Goal: Information Seeking & Learning: Understand process/instructions

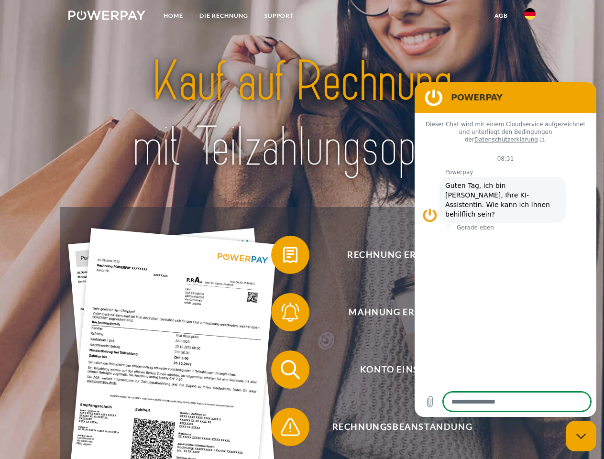
click at [107, 17] on img at bounding box center [106, 16] width 77 height 10
click at [530, 17] on img at bounding box center [530, 13] width 11 height 11
click at [501, 16] on link "agb" at bounding box center [502, 15] width 30 height 17
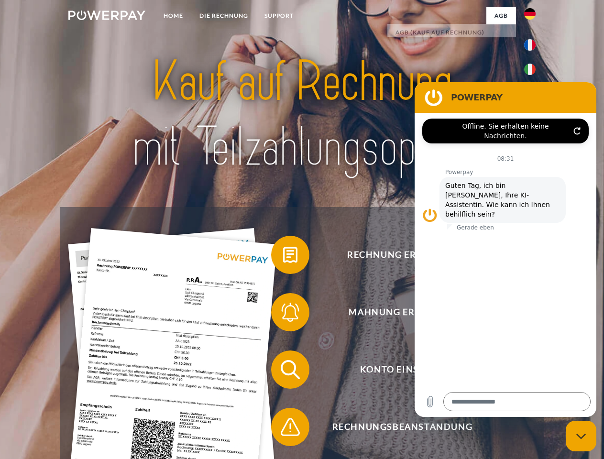
click at [283, 257] on span at bounding box center [276, 255] width 48 height 48
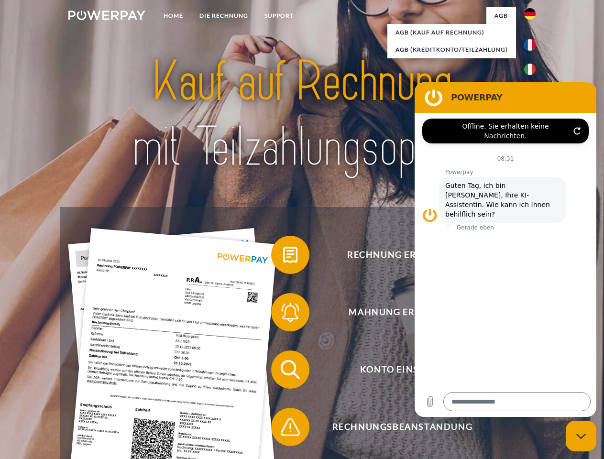
click at [283, 314] on span at bounding box center [276, 313] width 48 height 48
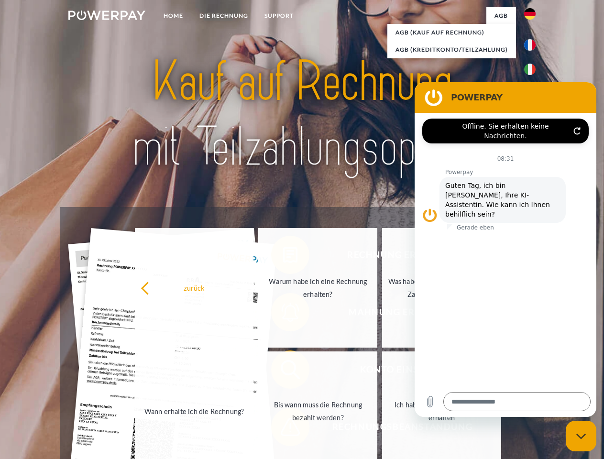
click at [283, 372] on link "Bis wann muss die Rechnung bezahlt werden?" at bounding box center [317, 412] width 119 height 120
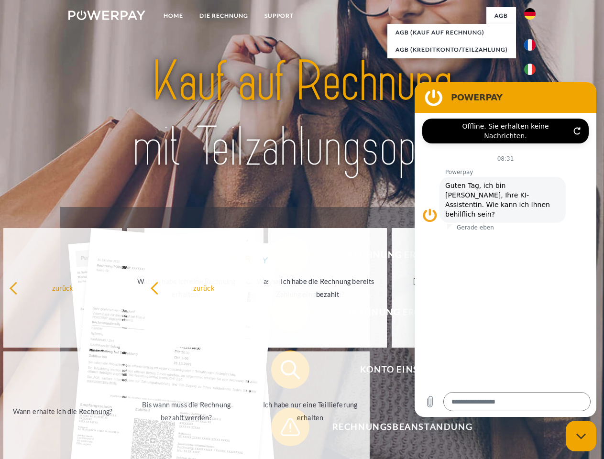
click at [283, 429] on span at bounding box center [276, 427] width 48 height 48
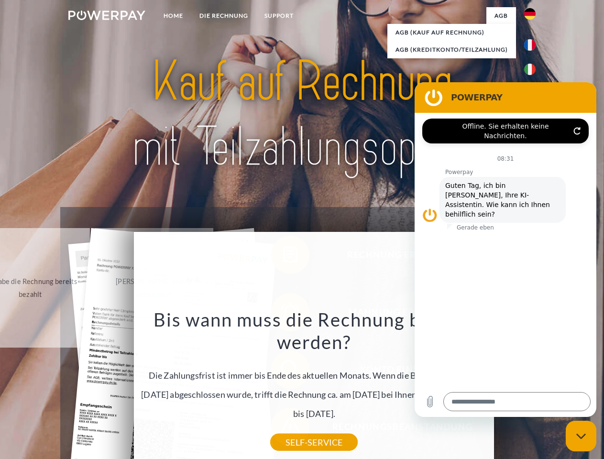
click at [581, 436] on icon "Messaging-Fenster schließen" at bounding box center [582, 437] width 10 height 6
type textarea "*"
